Goal: Obtain resource: Obtain resource

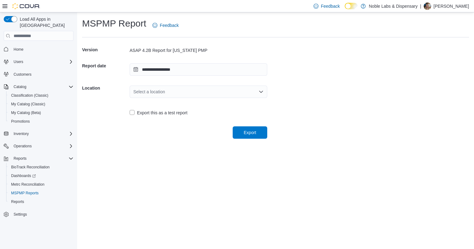
drag, startPoint x: 150, startPoint y: 89, endPoint x: 151, endPoint y: 95, distance: 5.9
click at [150, 89] on div "Select a location" at bounding box center [199, 91] width 138 height 12
click at [157, 109] on span "241 Old HWY 98 E" at bounding box center [202, 111] width 123 height 6
click at [243, 133] on span "Export" at bounding box center [249, 132] width 27 height 12
